Goal: Complete application form: Complete application form

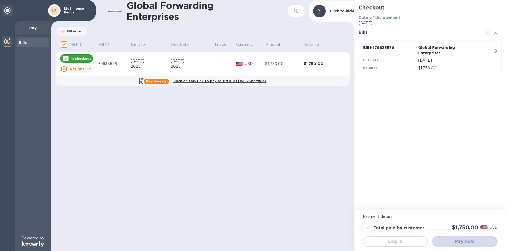
checkbox input "false"
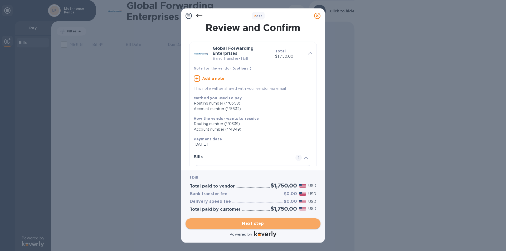
click at [239, 224] on span "Next step" at bounding box center [253, 224] width 127 height 6
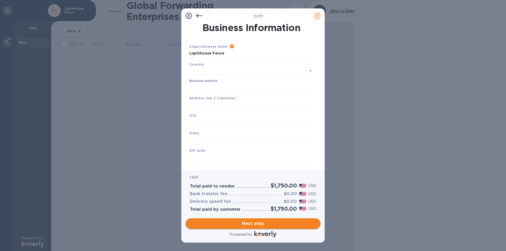
type input "[GEOGRAPHIC_DATA]"
click at [236, 84] on input "Business address" at bounding box center [251, 86] width 124 height 8
type input "[STREET_ADDRESS][PERSON_NAME]"
click at [224, 118] on input "text" at bounding box center [251, 121] width 124 height 8
type input "d"
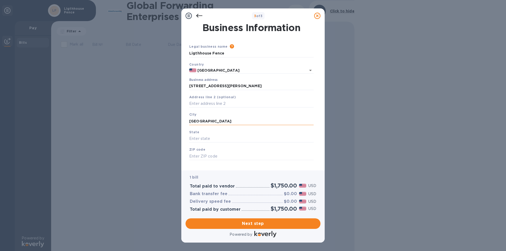
type input "[GEOGRAPHIC_DATA]"
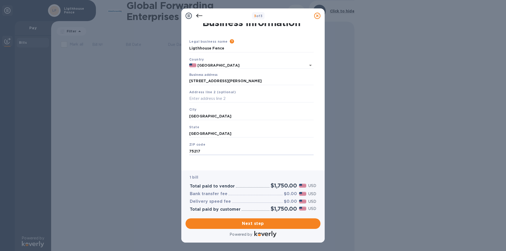
scroll to position [7, 0]
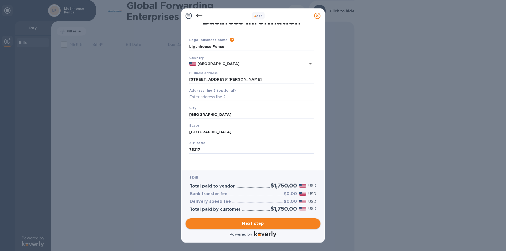
type input "75217"
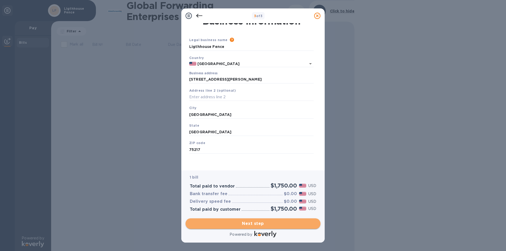
click at [296, 226] on span "Next step" at bounding box center [253, 224] width 127 height 6
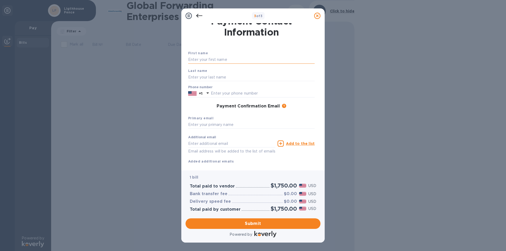
click at [220, 59] on input "text" at bounding box center [251, 60] width 127 height 8
type input "lesliee"
type input "[PERSON_NAME]"
type input "[EMAIL_ADDRESS][DOMAIN_NAME]"
click at [241, 93] on input "text" at bounding box center [263, 94] width 104 height 8
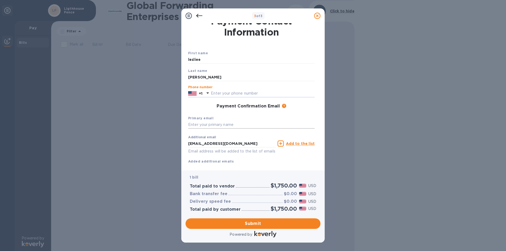
type input "7274106165"
click at [267, 226] on span "Submit" at bounding box center [253, 224] width 127 height 6
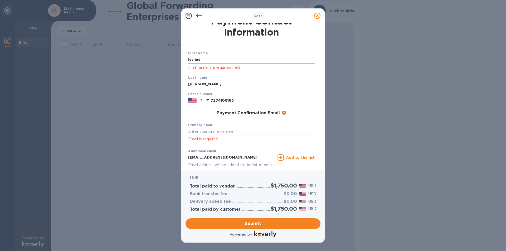
click at [236, 59] on input "lesliee" at bounding box center [251, 60] width 127 height 8
type input "l"
type input "[PERSON_NAME]"
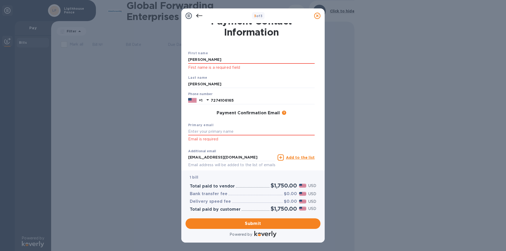
click at [420, 101] on div "3 of 3 Payment Contact Information First name [PERSON_NAME] First name is a req…" at bounding box center [253, 125] width 506 height 251
click at [217, 134] on input "text" at bounding box center [251, 132] width 127 height 8
type input "[EMAIL_ADDRESS][DOMAIN_NAME]"
click at [271, 226] on span "Submit" at bounding box center [253, 224] width 127 height 6
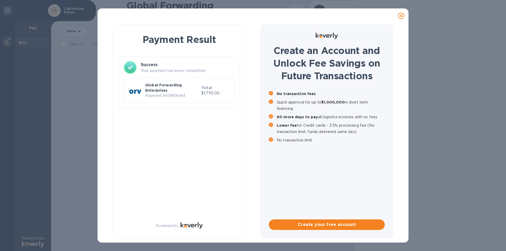
scroll to position [0, 0]
